Goal: Check status: Check status

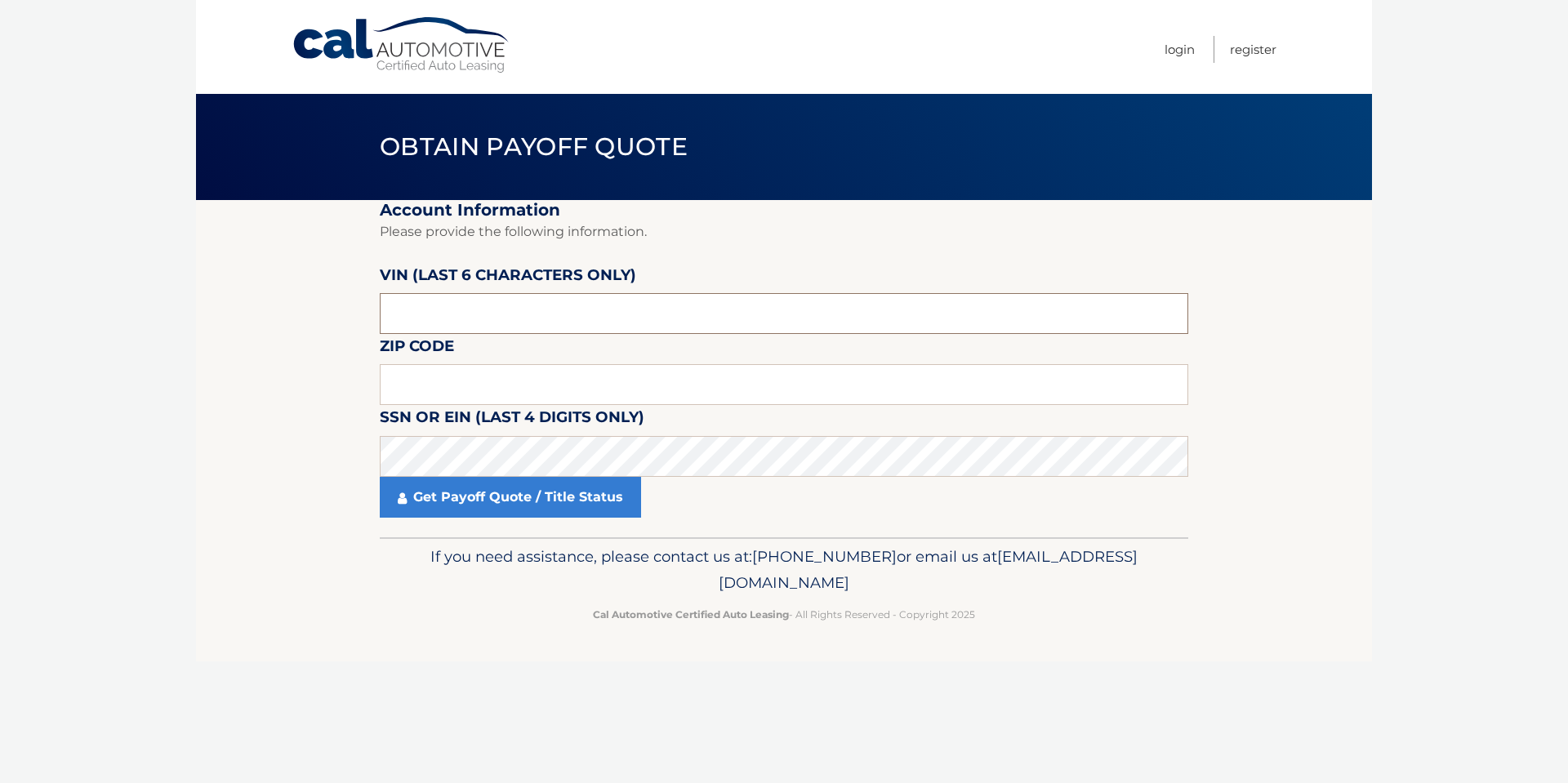
click at [393, 322] on input "text" at bounding box center [784, 313] width 808 height 41
click at [435, 305] on input "text" at bounding box center [784, 313] width 808 height 41
type input "659563"
click at [417, 373] on input "text" at bounding box center [784, 384] width 808 height 41
type input "08701"
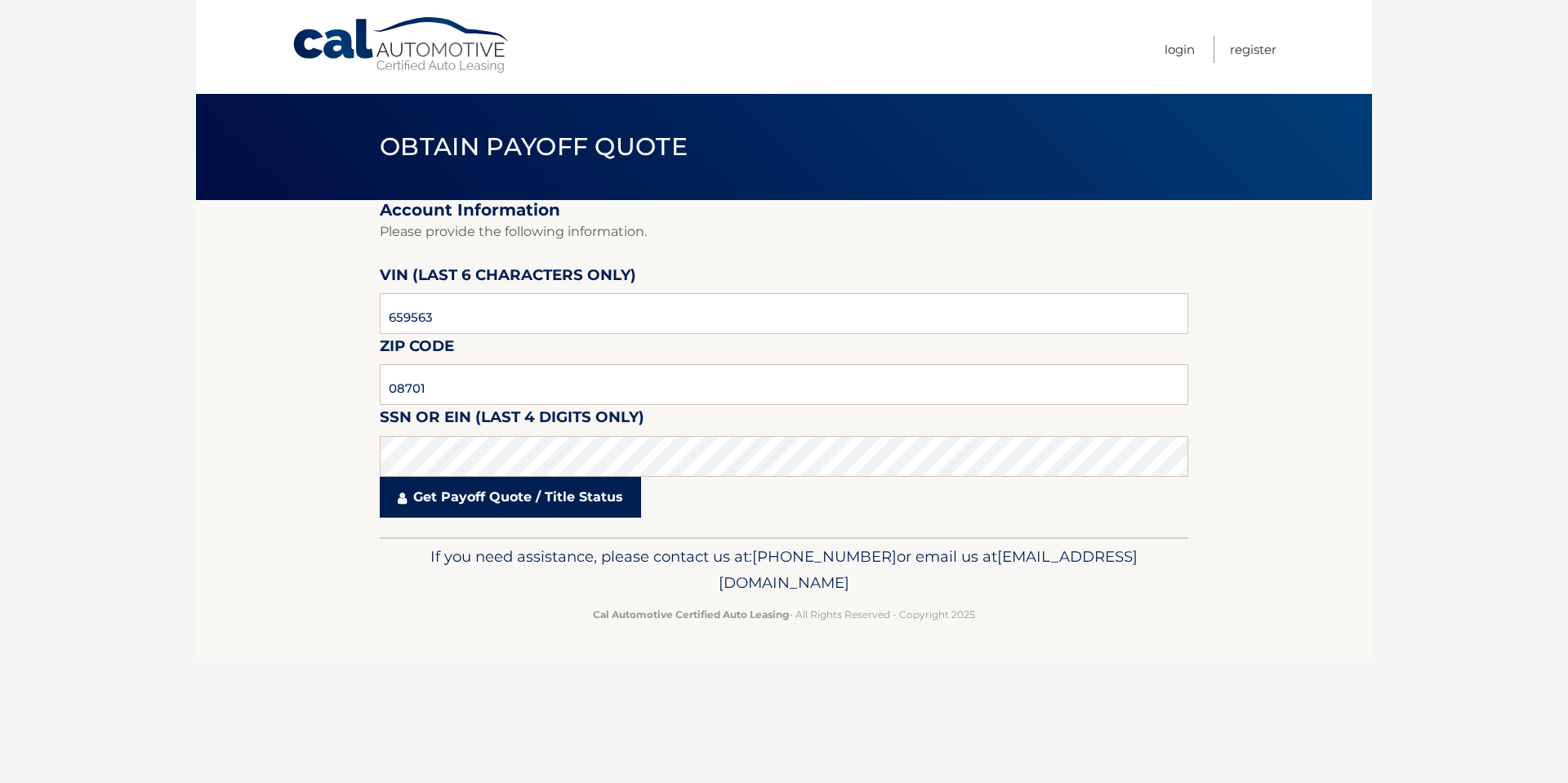
click at [481, 497] on link "Get Payoff Quote / Title Status" at bounding box center [511, 497] width 262 height 41
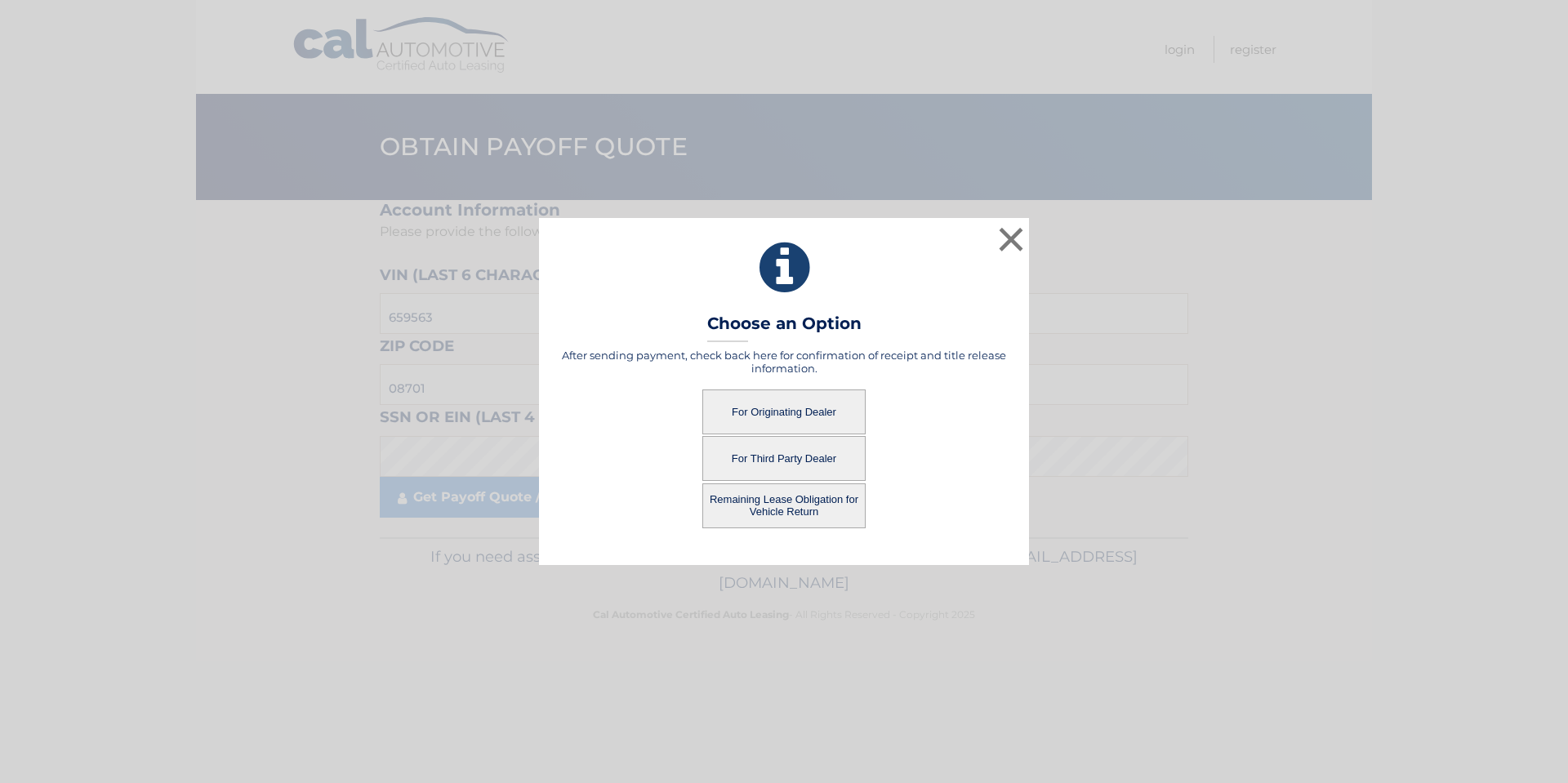
click at [766, 414] on button "For Originating Dealer" at bounding box center [784, 412] width 164 height 44
click at [778, 410] on button "For Originating Dealer" at bounding box center [784, 412] width 164 height 44
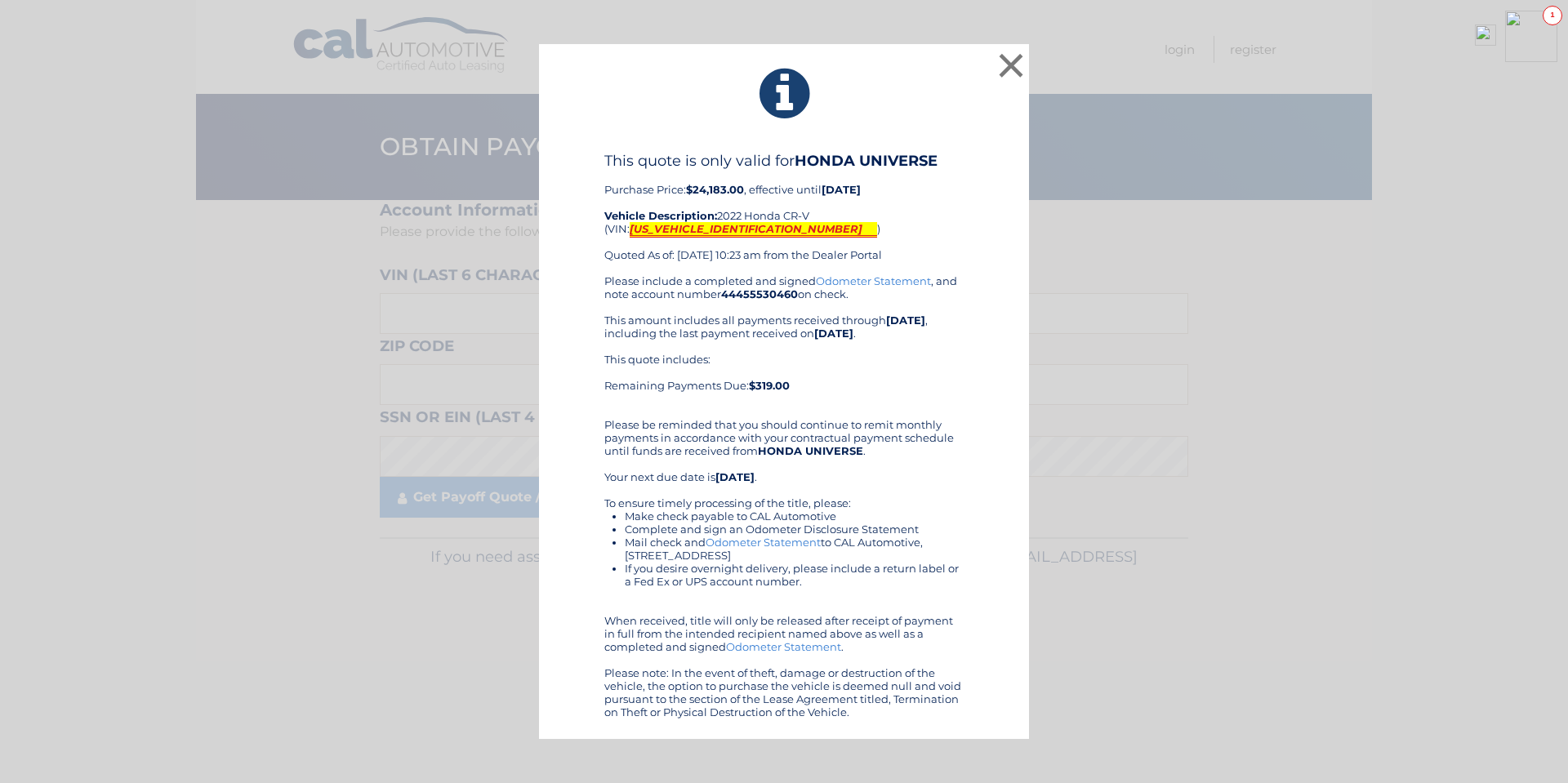
click at [707, 229] on mark "[US_VEHICLE_IDENTIFICATION_NUMBER]" at bounding box center [753, 230] width 247 height 15
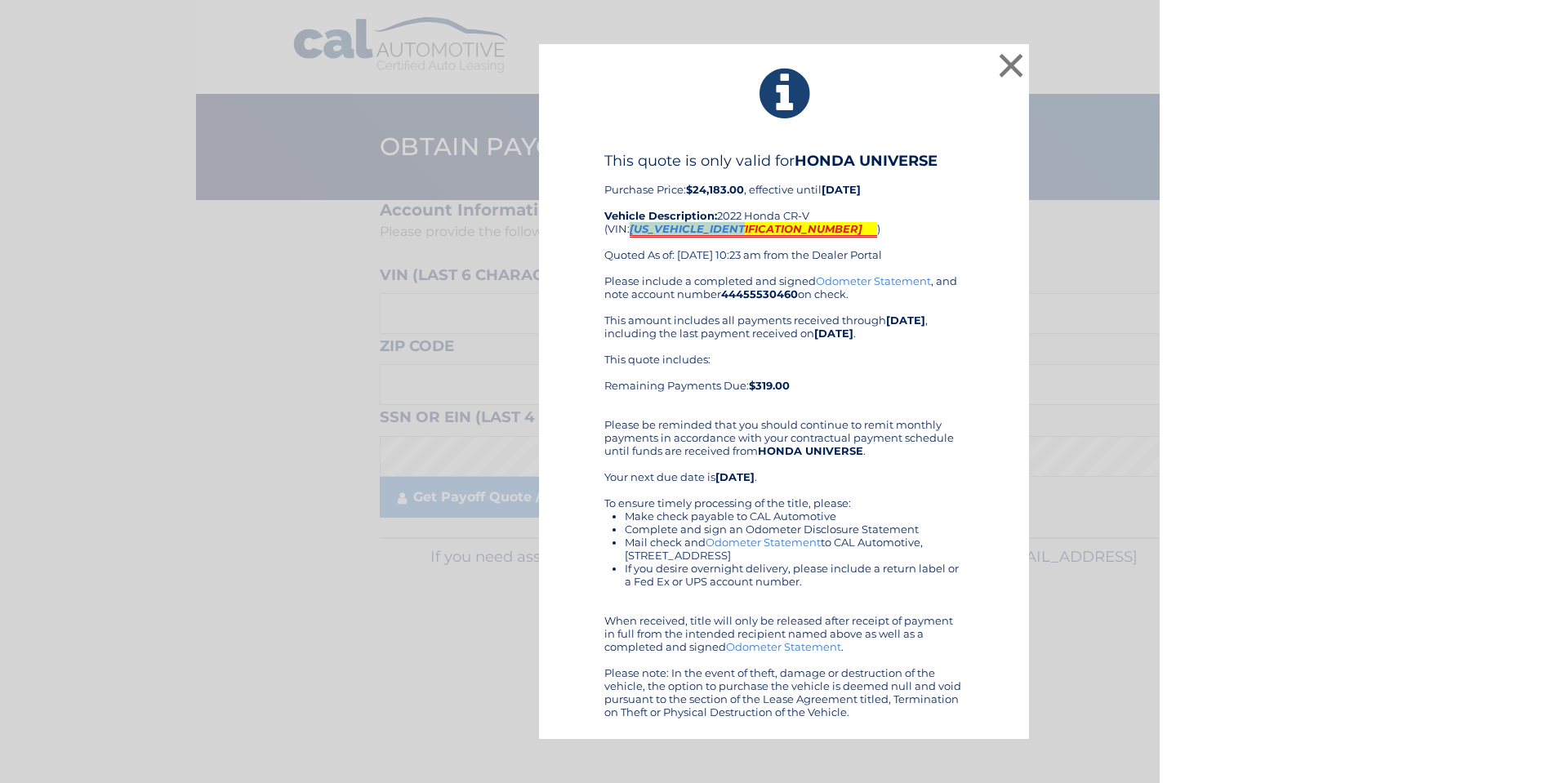
click at [707, 229] on mark "[US_VEHICLE_IDENTIFICATION_NUMBER]" at bounding box center [753, 230] width 247 height 15
copy mark "[US_VEHICLE_IDENTIFICATION_NUMBER]"
